Goal: Task Accomplishment & Management: Complete application form

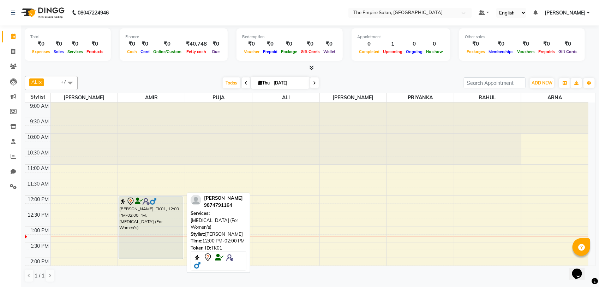
scroll to position [63, 0]
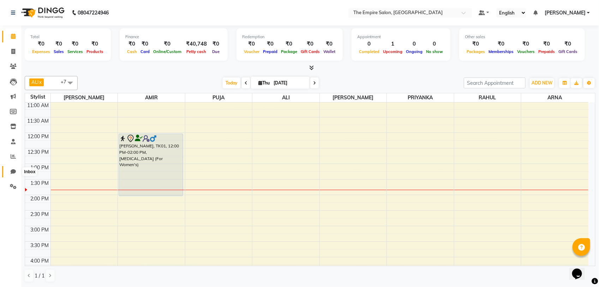
click at [11, 173] on icon at bounding box center [13, 171] width 5 height 5
select select "100"
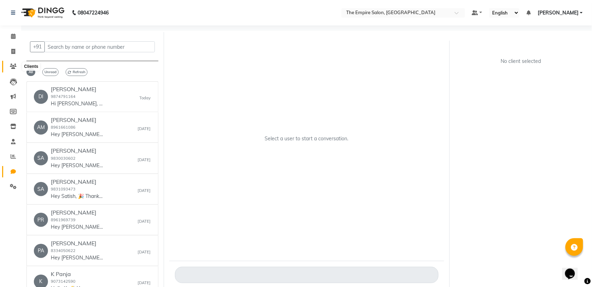
click at [13, 68] on icon at bounding box center [13, 66] width 7 height 5
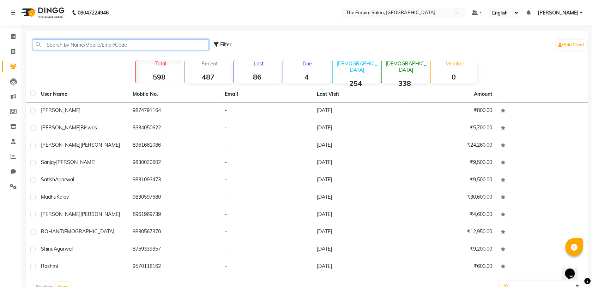
click at [82, 44] on input "text" at bounding box center [121, 44] width 176 height 11
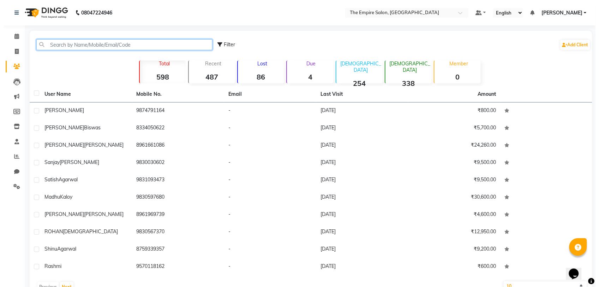
scroll to position [19, 0]
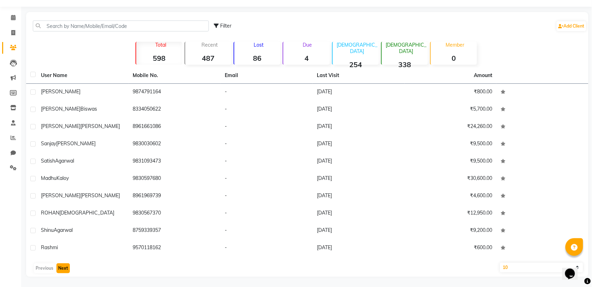
click at [62, 270] on button "Next" at bounding box center [62, 268] width 13 height 10
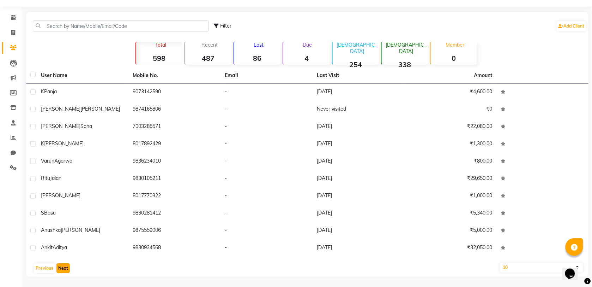
click at [64, 267] on button "Next" at bounding box center [62, 268] width 13 height 10
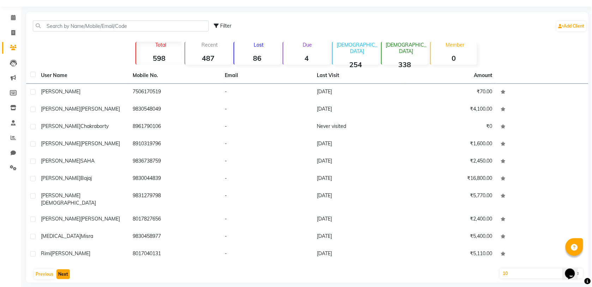
click at [64, 269] on button "Next" at bounding box center [62, 274] width 13 height 10
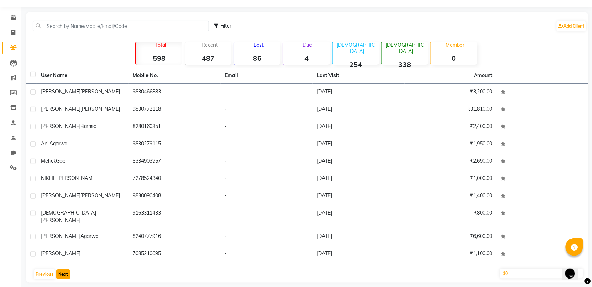
click at [64, 269] on button "Next" at bounding box center [62, 274] width 13 height 10
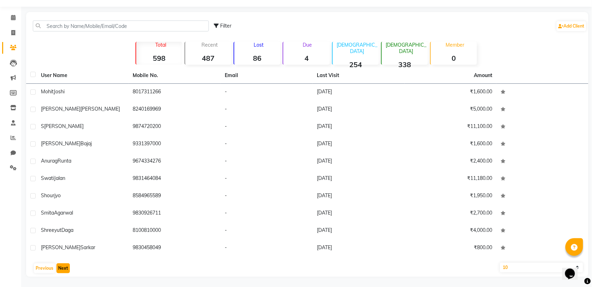
click at [64, 267] on button "Next" at bounding box center [62, 268] width 13 height 10
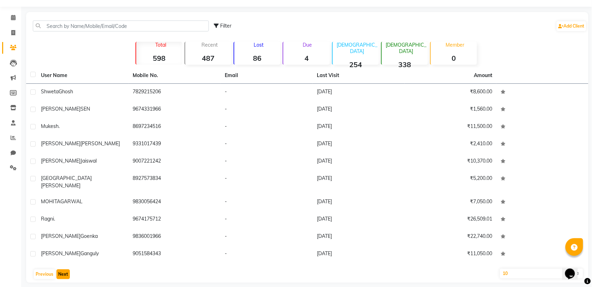
click at [64, 269] on button "Next" at bounding box center [62, 274] width 13 height 10
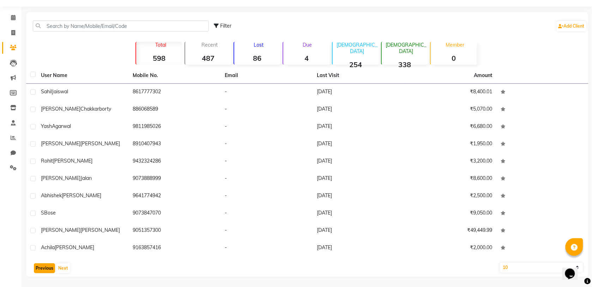
click at [48, 267] on button "Previous" at bounding box center [44, 268] width 21 height 10
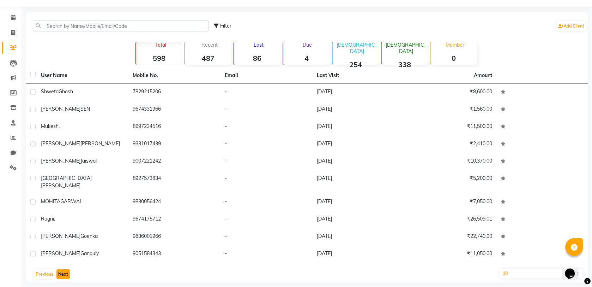
click at [59, 269] on button "Next" at bounding box center [62, 274] width 13 height 10
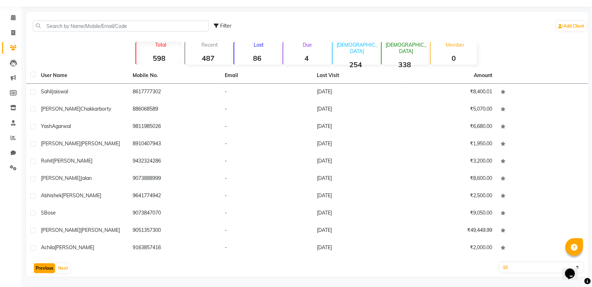
click at [43, 270] on button "Previous" at bounding box center [44, 268] width 21 height 10
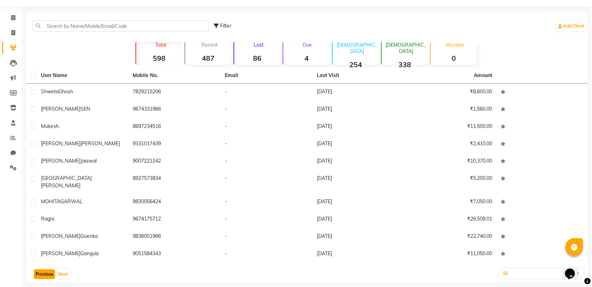
click at [43, 270] on button "Previous" at bounding box center [44, 274] width 21 height 10
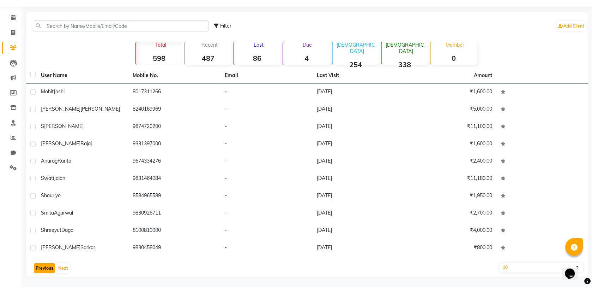
click at [47, 269] on button "Previous" at bounding box center [44, 268] width 21 height 10
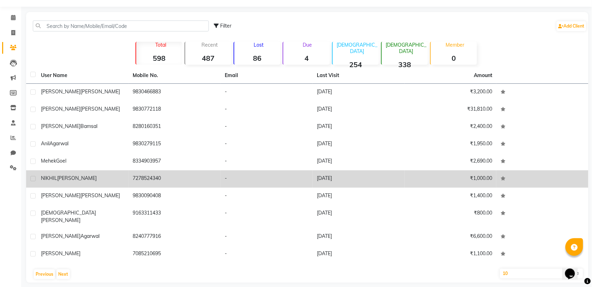
click at [52, 182] on td "[PERSON_NAME]" at bounding box center [83, 178] width 92 height 17
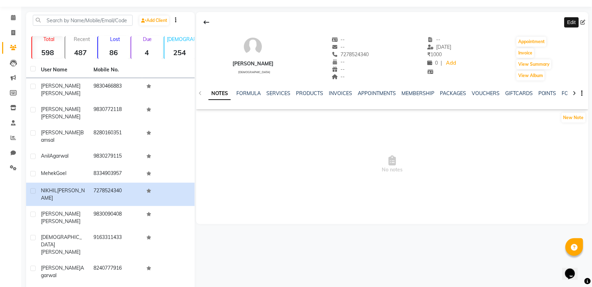
click at [583, 25] on span at bounding box center [585, 22] width 8 height 7
click at [582, 20] on icon at bounding box center [583, 22] width 5 height 5
select select "[DEMOGRAPHIC_DATA]"
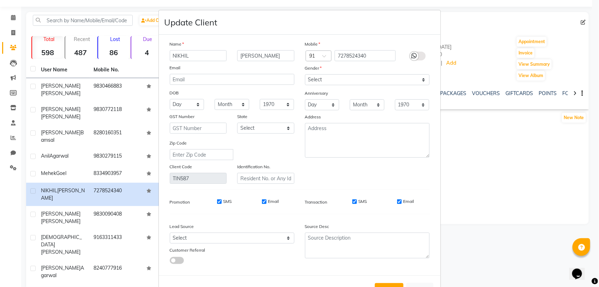
click at [413, 54] on icon at bounding box center [414, 56] width 6 height 6
click at [0, 0] on input "checkbox" at bounding box center [0, 0] width 0 height 0
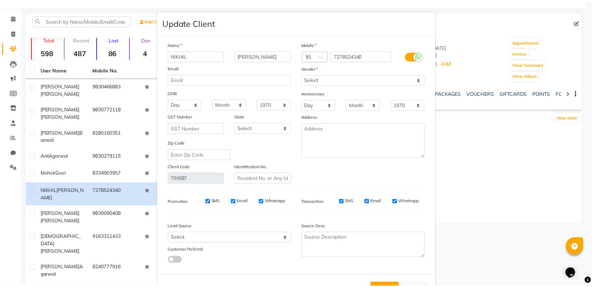
scroll to position [24, 0]
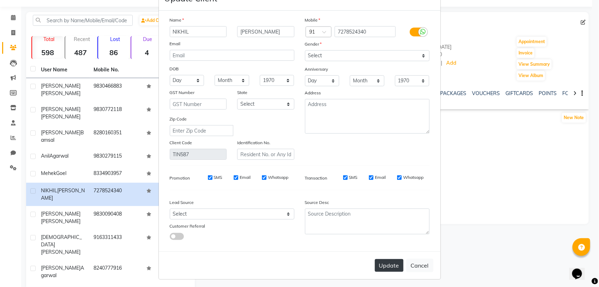
click at [386, 262] on button "Update" at bounding box center [389, 265] width 29 height 13
select select
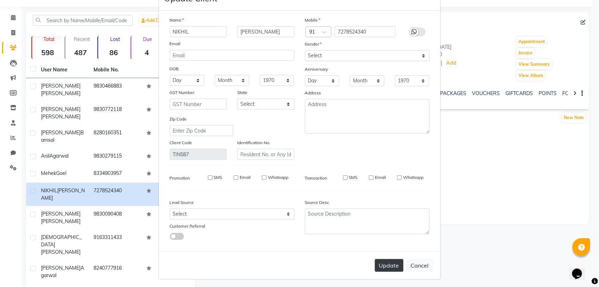
select select
checkbox input "false"
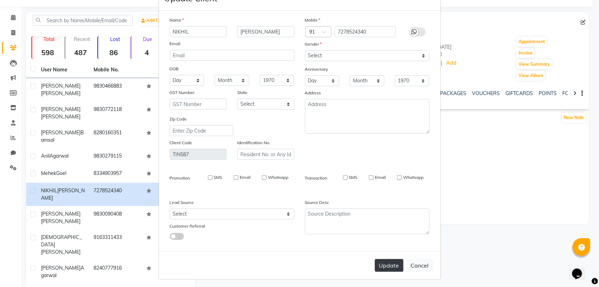
checkbox input "false"
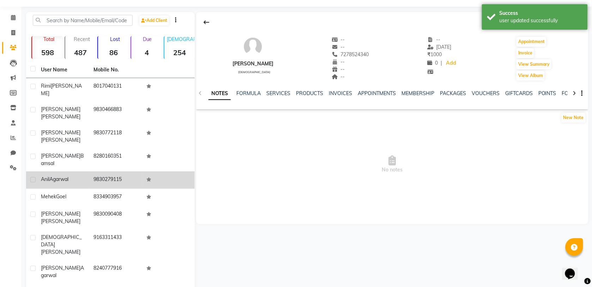
scroll to position [0, 0]
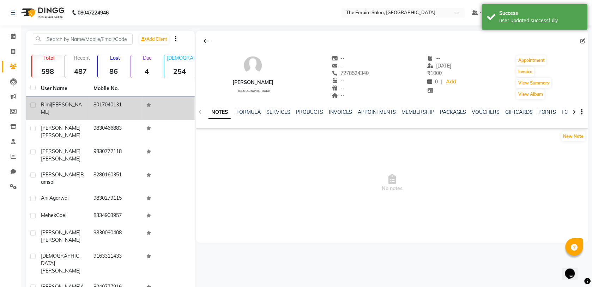
click at [57, 103] on span "[PERSON_NAME]" at bounding box center [61, 108] width 41 height 14
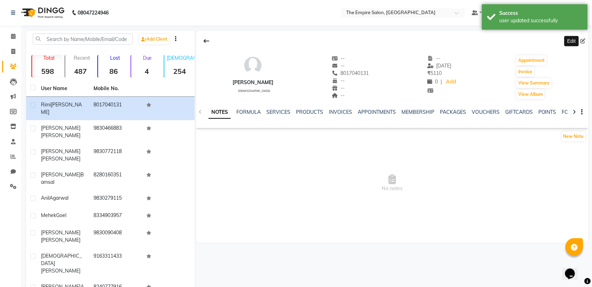
click at [583, 40] on icon at bounding box center [583, 40] width 5 height 5
select select "[DEMOGRAPHIC_DATA]"
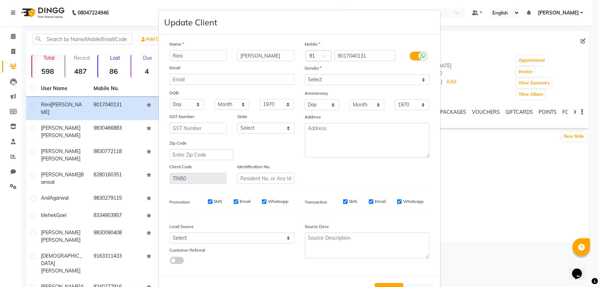
click at [583, 40] on ngb-modal-window "Update Client Name [PERSON_NAME] Email DOB Day 01 02 03 04 05 06 07 08 09 10 11…" at bounding box center [299, 143] width 599 height 287
click at [419, 282] on button "Cancel" at bounding box center [419, 288] width 27 height 13
select select
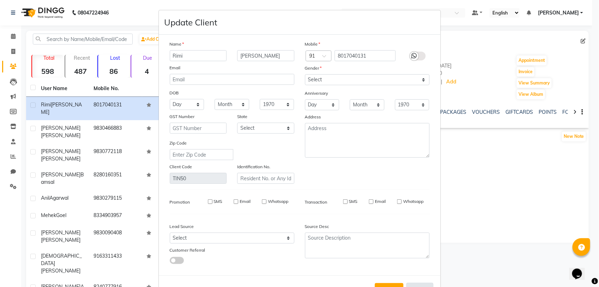
select select
checkbox input "false"
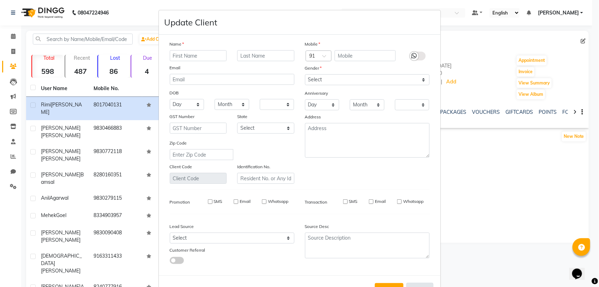
checkbox input "false"
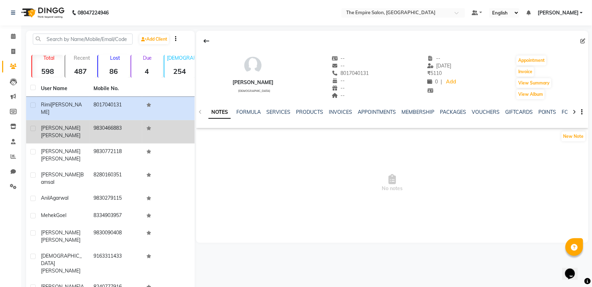
click at [61, 125] on span "[PERSON_NAME]" at bounding box center [61, 128] width 40 height 6
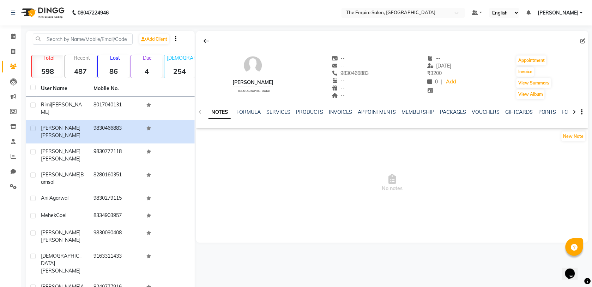
click at [579, 42] on div at bounding box center [392, 40] width 392 height 13
click at [584, 41] on icon at bounding box center [583, 40] width 5 height 5
select select "[DEMOGRAPHIC_DATA]"
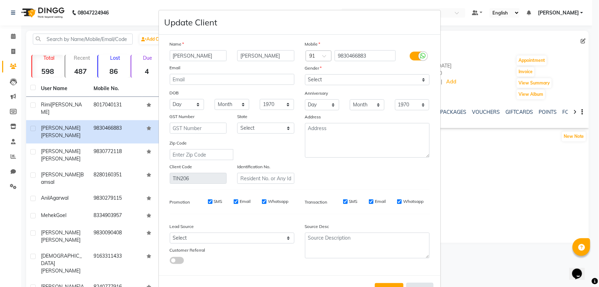
click at [417, 285] on button "Cancel" at bounding box center [419, 288] width 27 height 13
select select
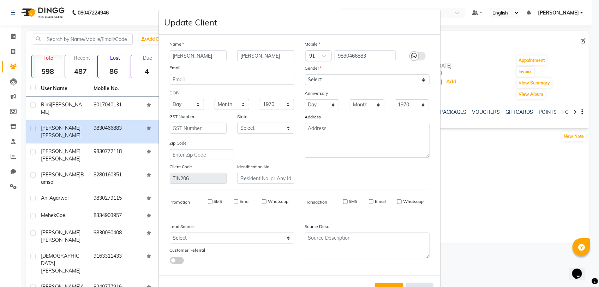
select select
checkbox input "false"
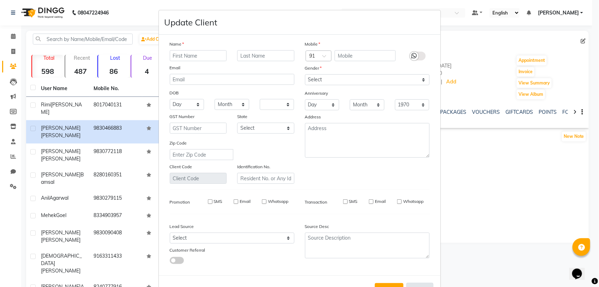
checkbox input "false"
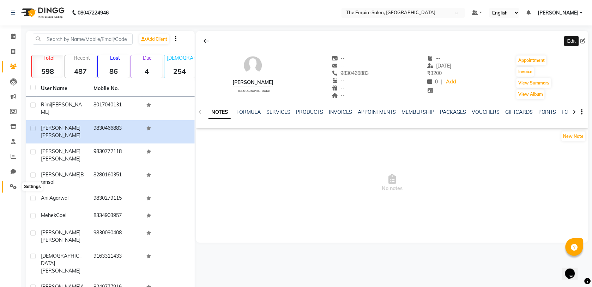
click at [12, 186] on icon at bounding box center [13, 186] width 7 height 5
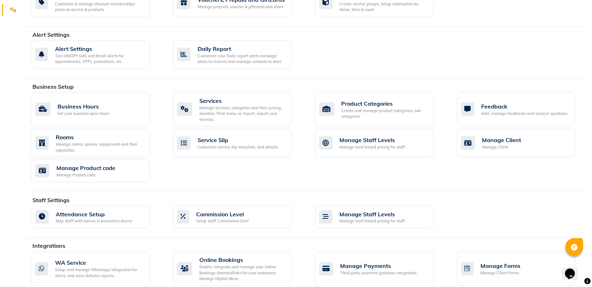
scroll to position [264, 0]
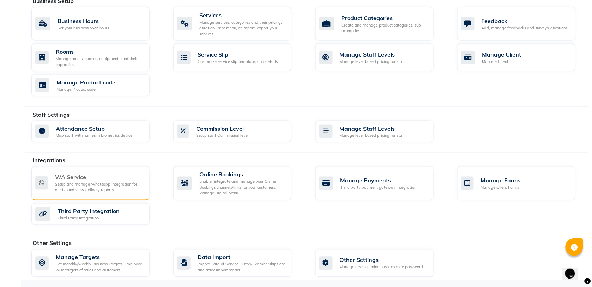
click at [78, 178] on div "WA Service" at bounding box center [99, 177] width 89 height 8
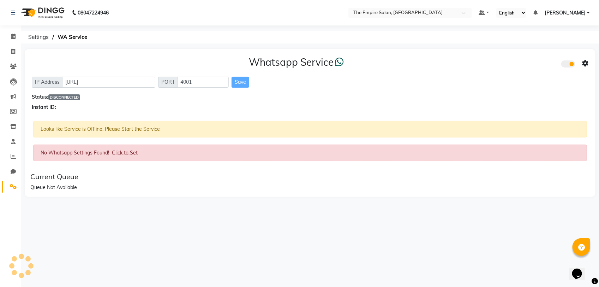
click at [584, 64] on icon at bounding box center [585, 63] width 6 height 6
click at [523, 76] on div "Turn on Whatsapp for all customers" at bounding box center [534, 78] width 81 height 9
click at [13, 93] on span at bounding box center [13, 96] width 12 height 8
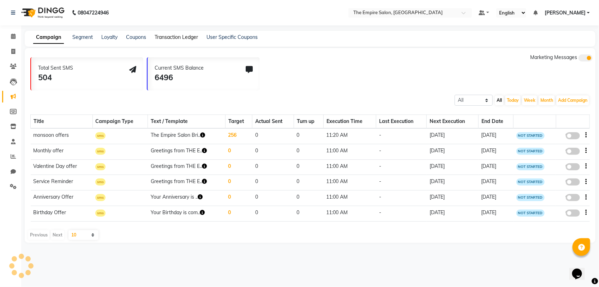
click at [171, 37] on link "Transaction Ledger" at bounding box center [176, 37] width 43 height 6
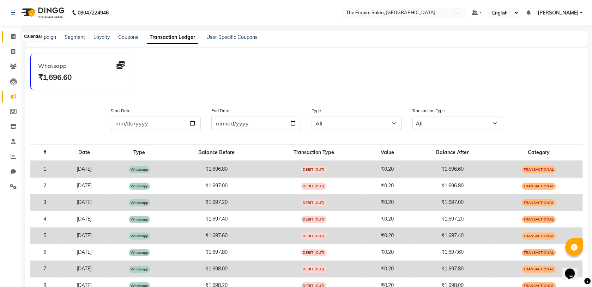
click at [11, 36] on icon at bounding box center [13, 36] width 5 height 5
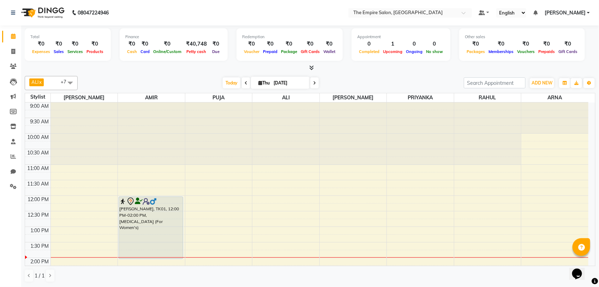
click at [311, 83] on span at bounding box center [314, 82] width 8 height 11
type input "[DATE]"
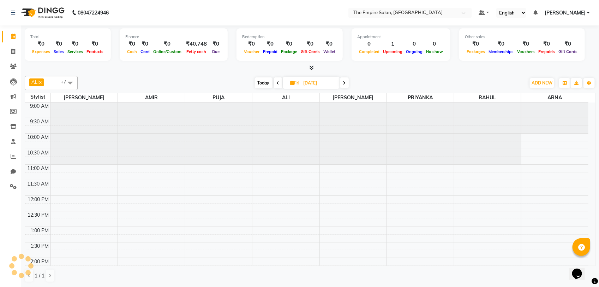
scroll to position [126, 0]
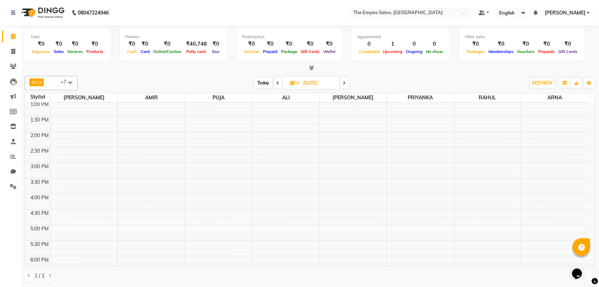
click at [313, 84] on input "[DATE]" at bounding box center [318, 83] width 35 height 11
select select "9"
select select "2025"
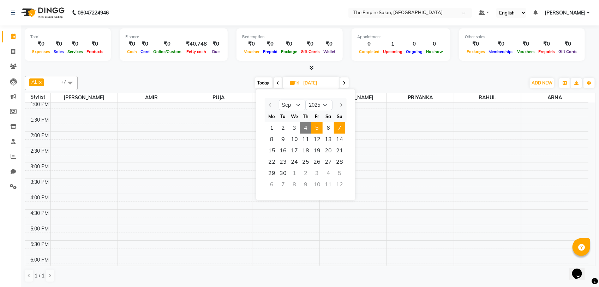
click at [341, 128] on span "7" at bounding box center [339, 127] width 11 height 11
type input "[DATE]"
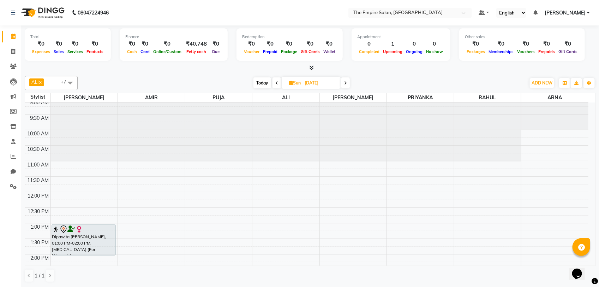
scroll to position [0, 0]
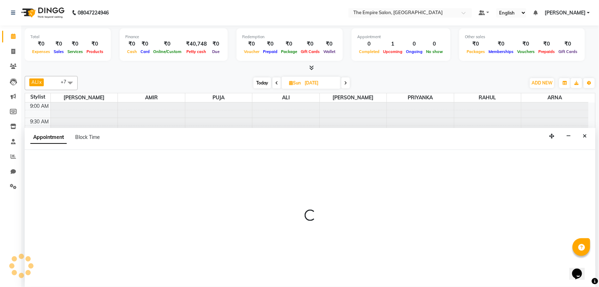
select select "78686"
select select "660"
select select "tentative"
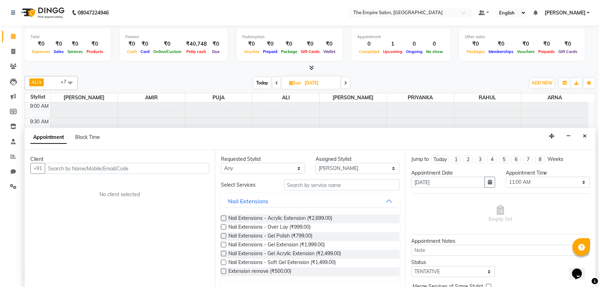
click at [58, 167] on input "text" at bounding box center [127, 168] width 164 height 11
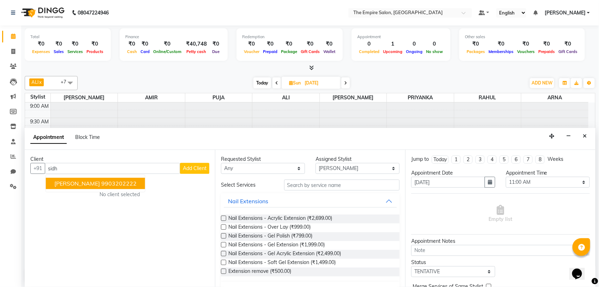
click at [79, 186] on span "[PERSON_NAME]" at bounding box center [77, 183] width 46 height 7
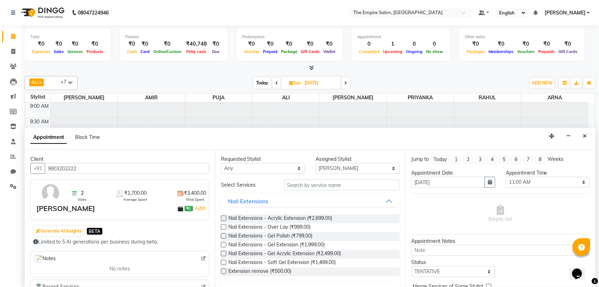
type input "9903202222"
click at [247, 166] on select "Any [PERSON_NAME] [PERSON_NAME] [PERSON_NAME] [PERSON_NAME] PRIYANKA PUJA [PERS…" at bounding box center [263, 168] width 84 height 11
select select "78686"
click at [221, 163] on select "Any [PERSON_NAME] [PERSON_NAME] [PERSON_NAME] [PERSON_NAME] PRIYANKA PUJA [PERS…" at bounding box center [263, 168] width 84 height 11
click at [317, 179] on input "text" at bounding box center [341, 184] width 115 height 11
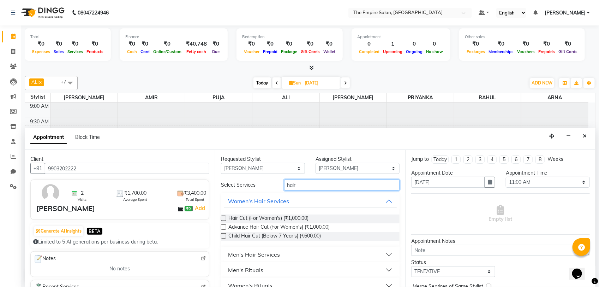
type input "hair"
click at [228, 254] on div "Men's Hair Services" at bounding box center [254, 254] width 52 height 8
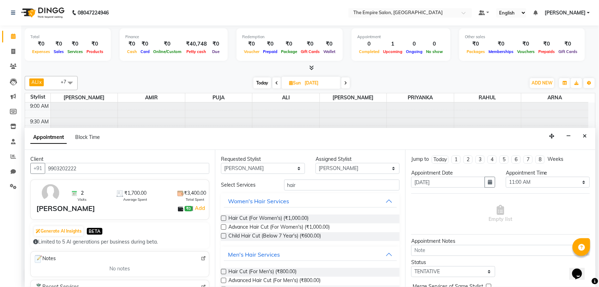
click at [223, 272] on label at bounding box center [223, 271] width 5 height 5
click at [223, 272] on input "checkbox" at bounding box center [223, 272] width 5 height 5
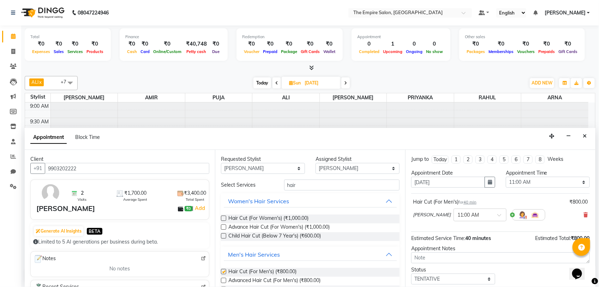
checkbox input "false"
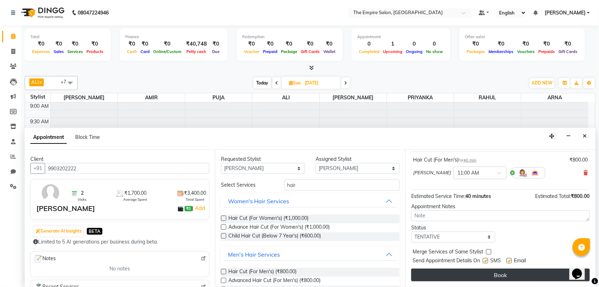
click at [501, 279] on button "Book" at bounding box center [500, 274] width 179 height 13
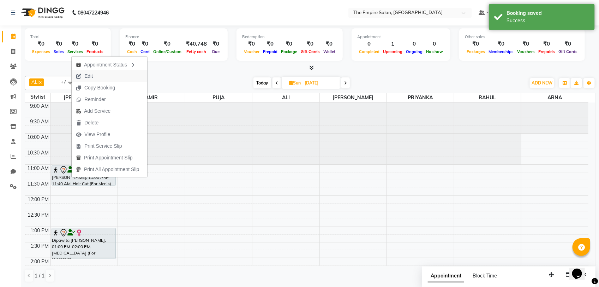
click at [92, 75] on span "Edit" at bounding box center [88, 75] width 8 height 7
select select "tentative"
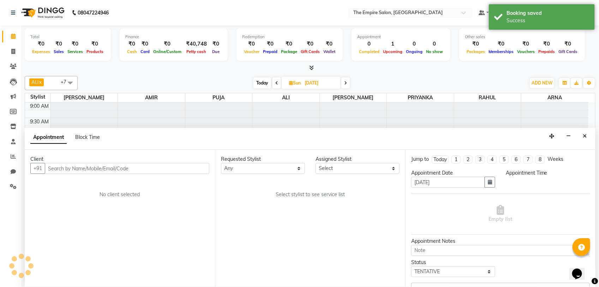
select select "78686"
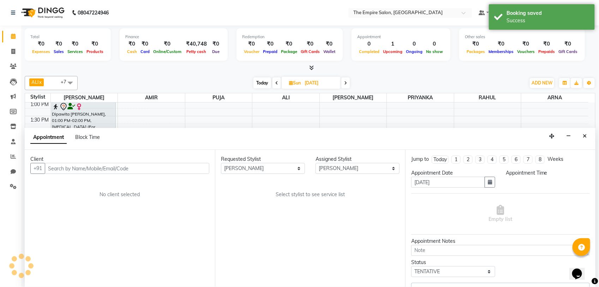
select select "660"
select select "4134"
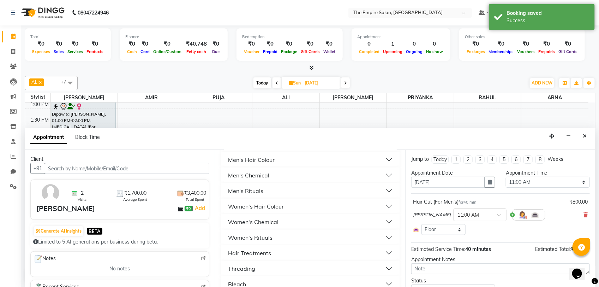
scroll to position [33, 0]
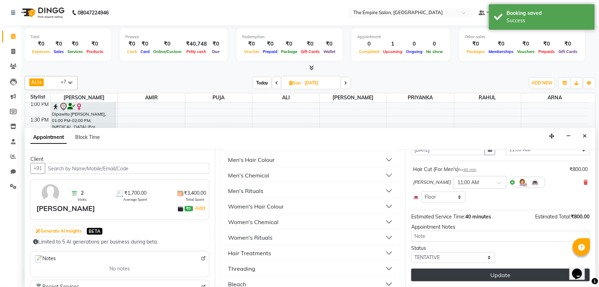
click at [489, 275] on button "Update" at bounding box center [500, 274] width 179 height 13
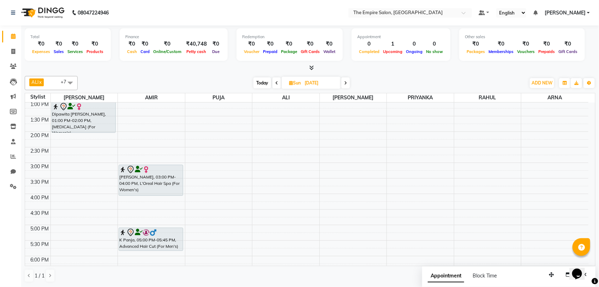
click at [275, 81] on icon at bounding box center [276, 83] width 3 height 4
type input "[DATE]"
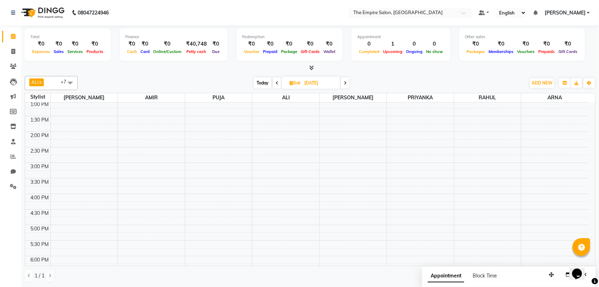
scroll to position [82, 0]
click at [267, 115] on div "9:00 AM 9:30 AM 10:00 AM 10:30 AM 11:00 AM 11:30 AM 12:00 PM 12:30 PM 1:00 PM 1…" at bounding box center [306, 221] width 563 height 403
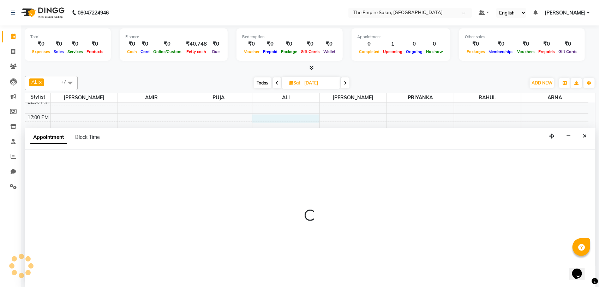
select select "78689"
select select "tentative"
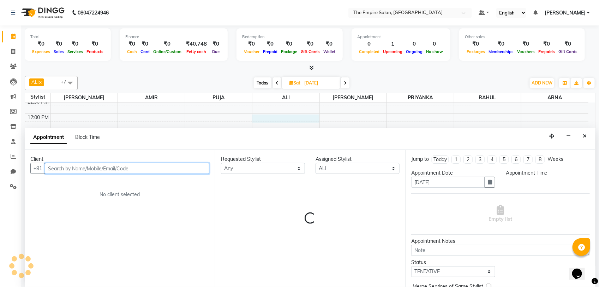
select select "720"
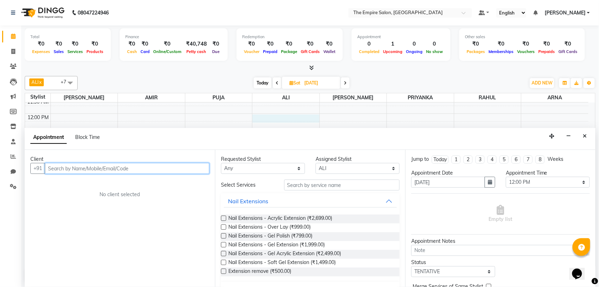
click at [66, 167] on input "text" at bounding box center [127, 168] width 164 height 11
type input "8777478032"
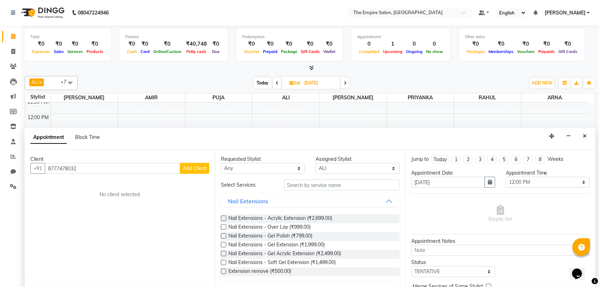
click at [197, 170] on span "Add Client" at bounding box center [195, 168] width 24 height 6
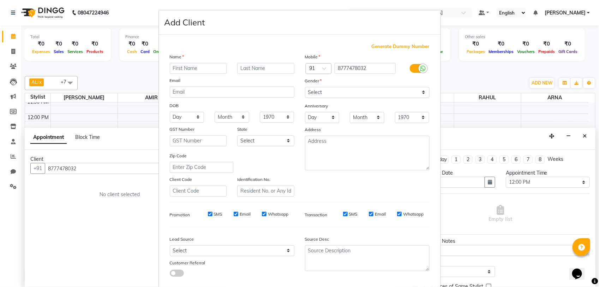
click at [178, 71] on input "text" at bounding box center [198, 68] width 57 height 11
click at [82, 168] on ngb-modal-window "Add Client Generate Dummy Number Name Email DOB Day 01 02 03 04 05 06 07 08 09 …" at bounding box center [299, 143] width 599 height 287
click at [86, 167] on ngb-modal-window "Add Client Generate Dummy Number Name Email DOB Day 01 02 03 04 05 06 07 08 09 …" at bounding box center [299, 143] width 599 height 287
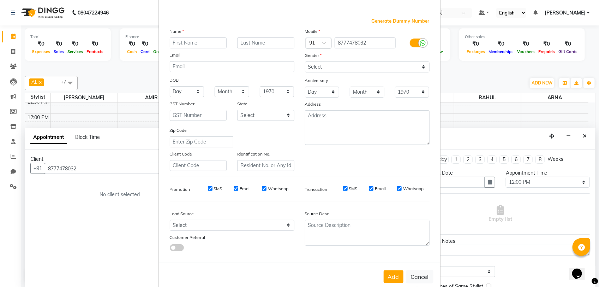
scroll to position [36, 0]
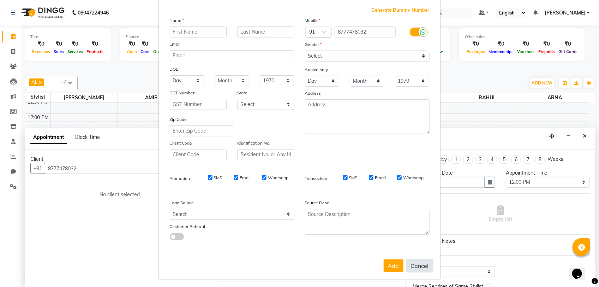
click at [416, 262] on button "Cancel" at bounding box center [419, 265] width 27 height 13
select select
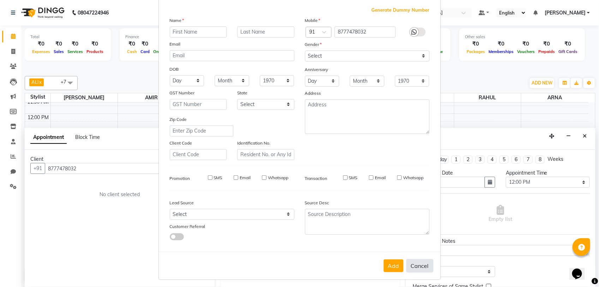
select select
checkbox input "false"
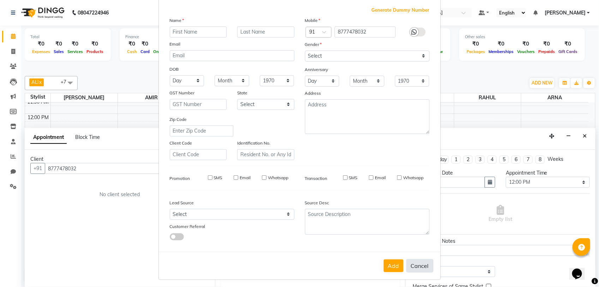
checkbox input "false"
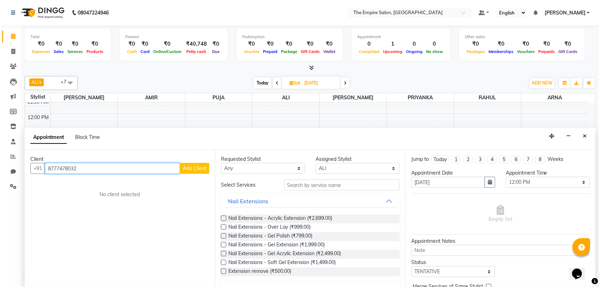
click at [92, 166] on input "8777478032" at bounding box center [112, 168] width 135 height 11
type input "8"
click at [72, 184] on span "[PERSON_NAME]" at bounding box center [77, 183] width 46 height 7
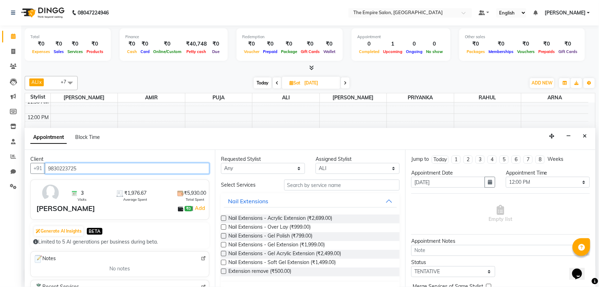
type input "9830223725"
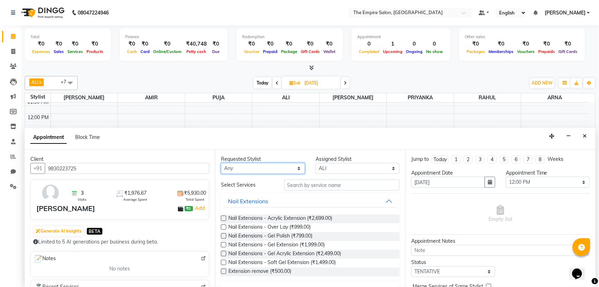
click at [255, 170] on select "Any [PERSON_NAME] [PERSON_NAME] [PERSON_NAME] [PERSON_NAME] PRIYANKA PUJA [PERS…" at bounding box center [263, 168] width 84 height 11
select select "78689"
click at [221, 163] on select "Any [PERSON_NAME] [PERSON_NAME] [PERSON_NAME] [PERSON_NAME] PRIYANKA PUJA [PERS…" at bounding box center [263, 168] width 84 height 11
click at [313, 184] on input "text" at bounding box center [341, 184] width 115 height 11
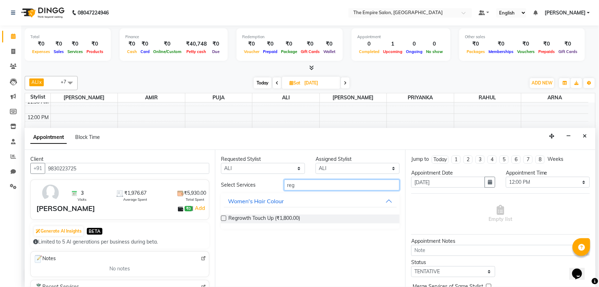
type input "reg"
click at [221, 218] on label at bounding box center [223, 217] width 5 height 5
click at [221, 218] on input "checkbox" at bounding box center [223, 218] width 5 height 5
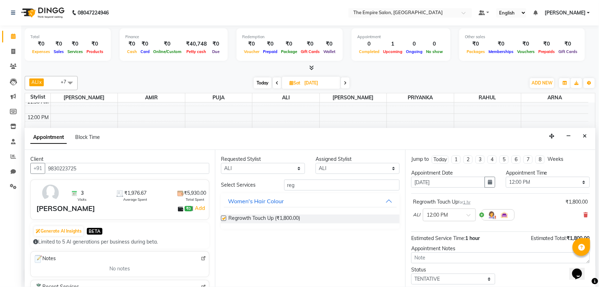
checkbox input "false"
click at [312, 188] on input "reg" at bounding box center [341, 184] width 115 height 11
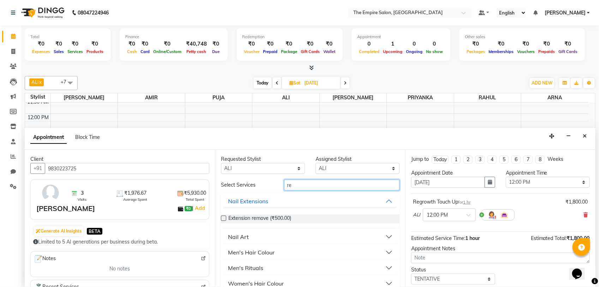
type input "r"
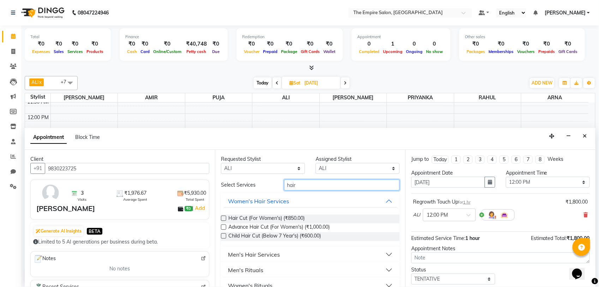
type input "hair"
click at [225, 218] on label at bounding box center [223, 217] width 5 height 5
click at [225, 218] on input "checkbox" at bounding box center [223, 218] width 5 height 5
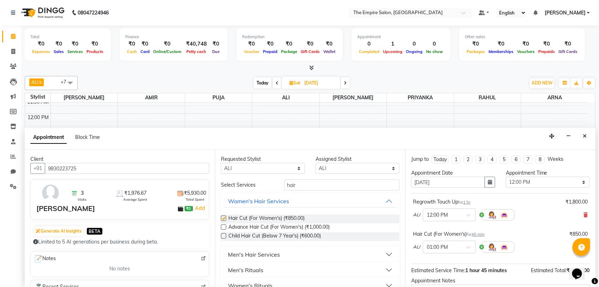
checkbox input "false"
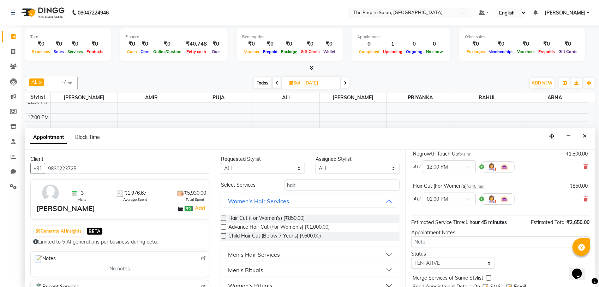
scroll to position [75, 0]
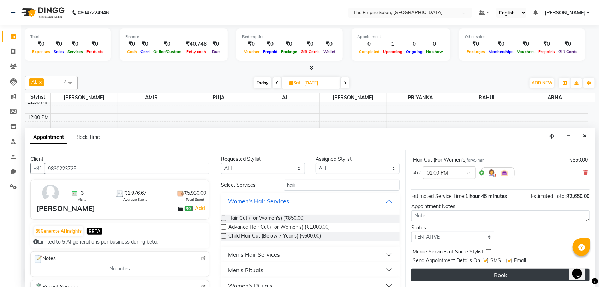
click at [509, 274] on button "Book" at bounding box center [500, 274] width 179 height 13
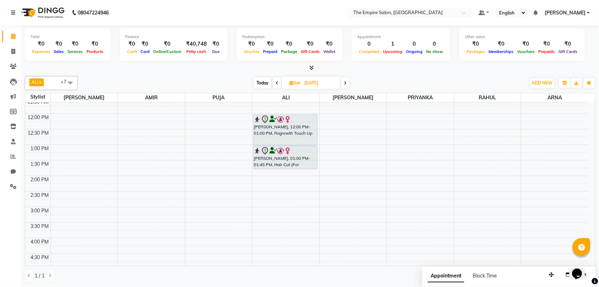
click at [279, 85] on span at bounding box center [277, 82] width 8 height 11
type input "[DATE]"
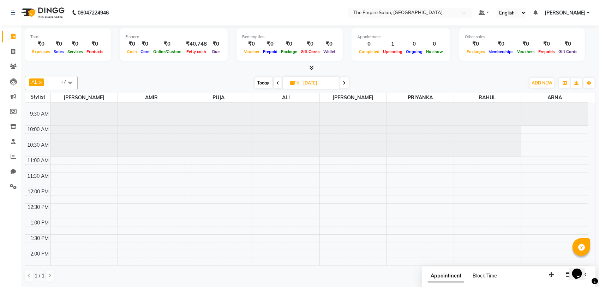
scroll to position [0, 0]
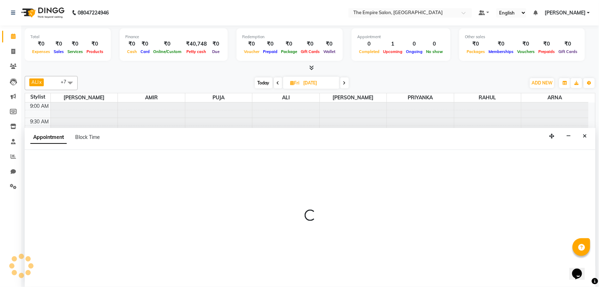
select select "78690"
select select "660"
select select "tentative"
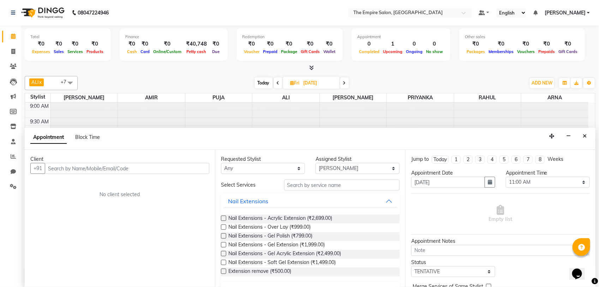
click at [86, 168] on input "text" at bounding box center [127, 168] width 164 height 11
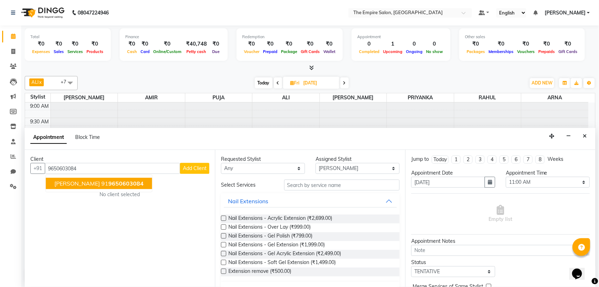
click at [84, 184] on span "[PERSON_NAME]" at bounding box center [77, 183] width 46 height 7
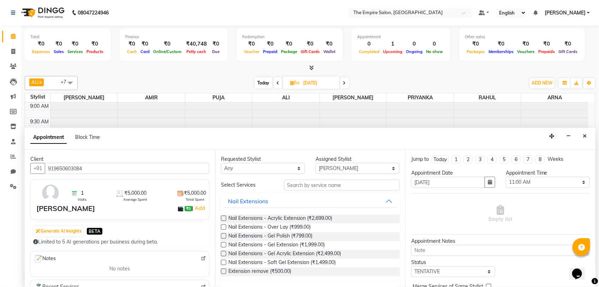
type input "919650603084"
click at [303, 187] on input "text" at bounding box center [341, 184] width 115 height 11
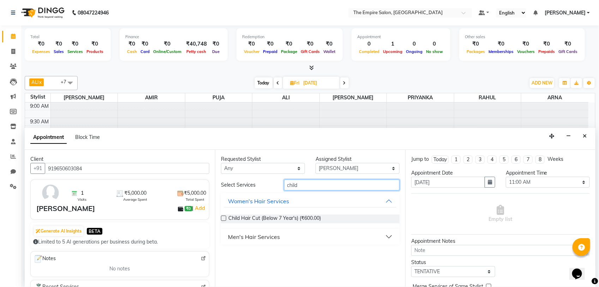
type input "child"
click at [223, 218] on label at bounding box center [223, 217] width 5 height 5
click at [223, 218] on input "checkbox" at bounding box center [223, 218] width 5 height 5
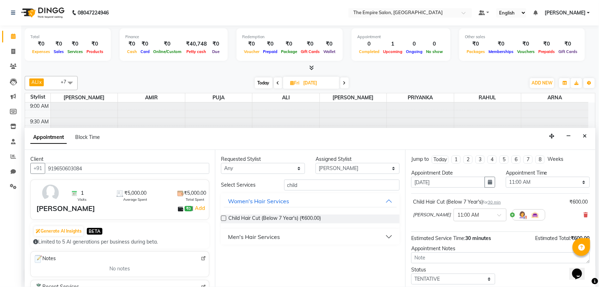
click at [223, 218] on label at bounding box center [223, 217] width 5 height 5
click at [223, 218] on input "checkbox" at bounding box center [223, 218] width 5 height 5
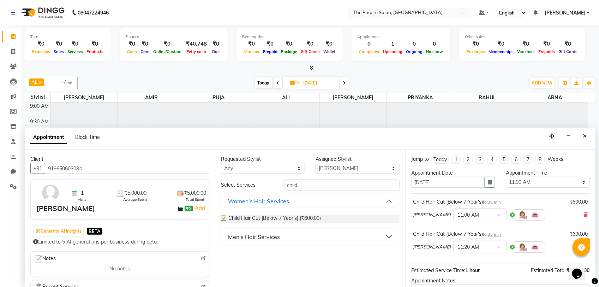
checkbox input "false"
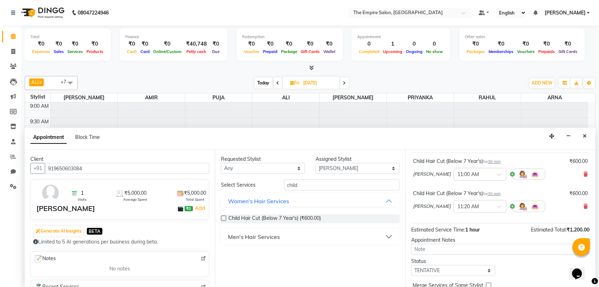
scroll to position [75, 0]
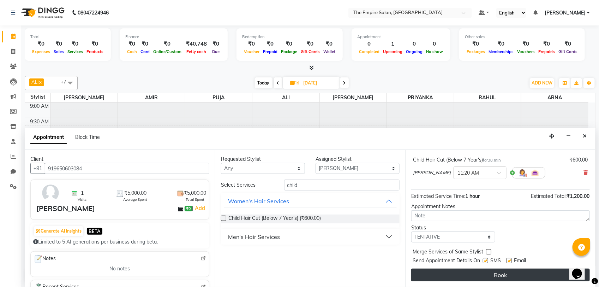
click at [517, 276] on button "Book" at bounding box center [500, 274] width 179 height 13
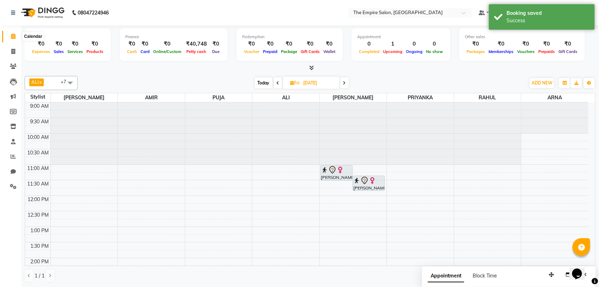
click at [14, 35] on icon at bounding box center [13, 36] width 5 height 5
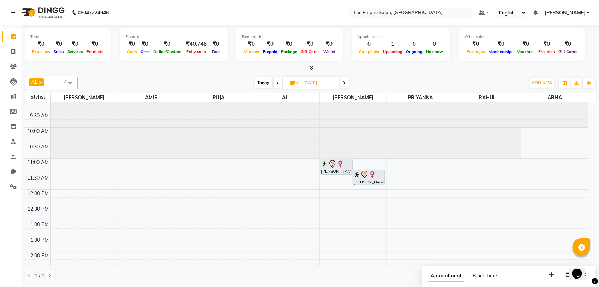
scroll to position [0, 0]
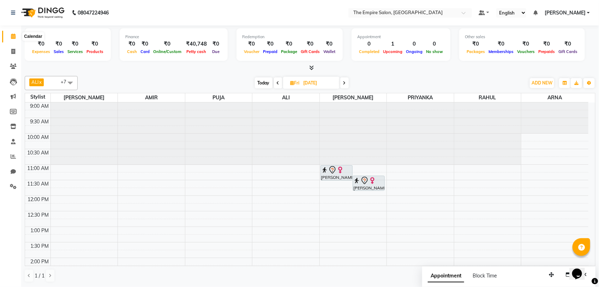
click at [11, 35] on icon at bounding box center [13, 36] width 5 height 5
